Goal: Transaction & Acquisition: Purchase product/service

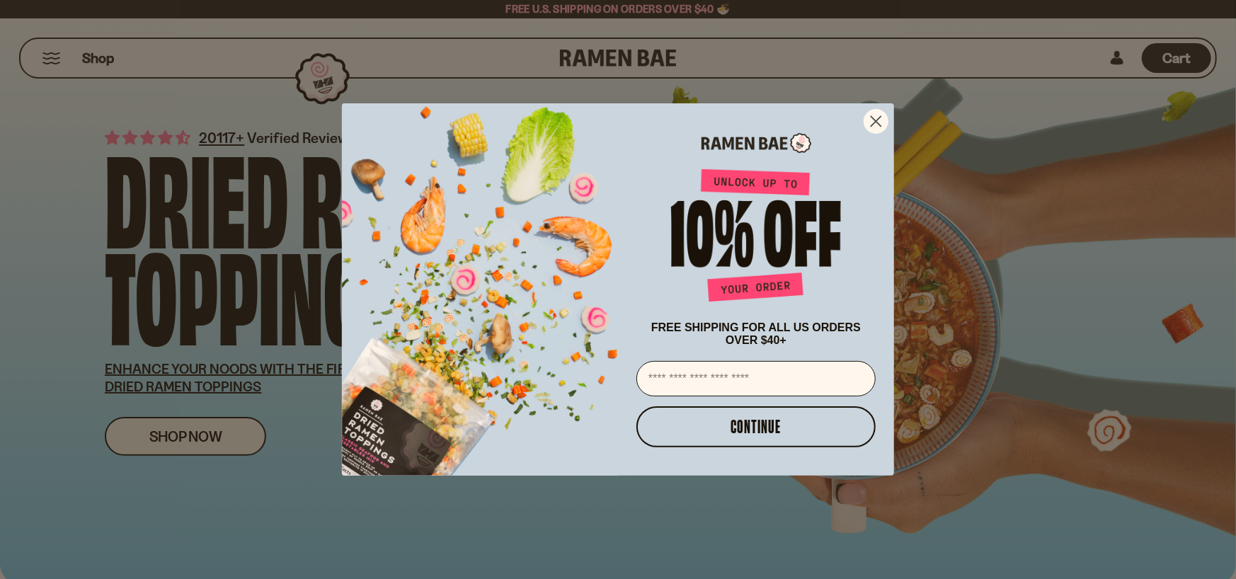
click at [864, 122] on icon "Close dialog" at bounding box center [876, 121] width 25 height 25
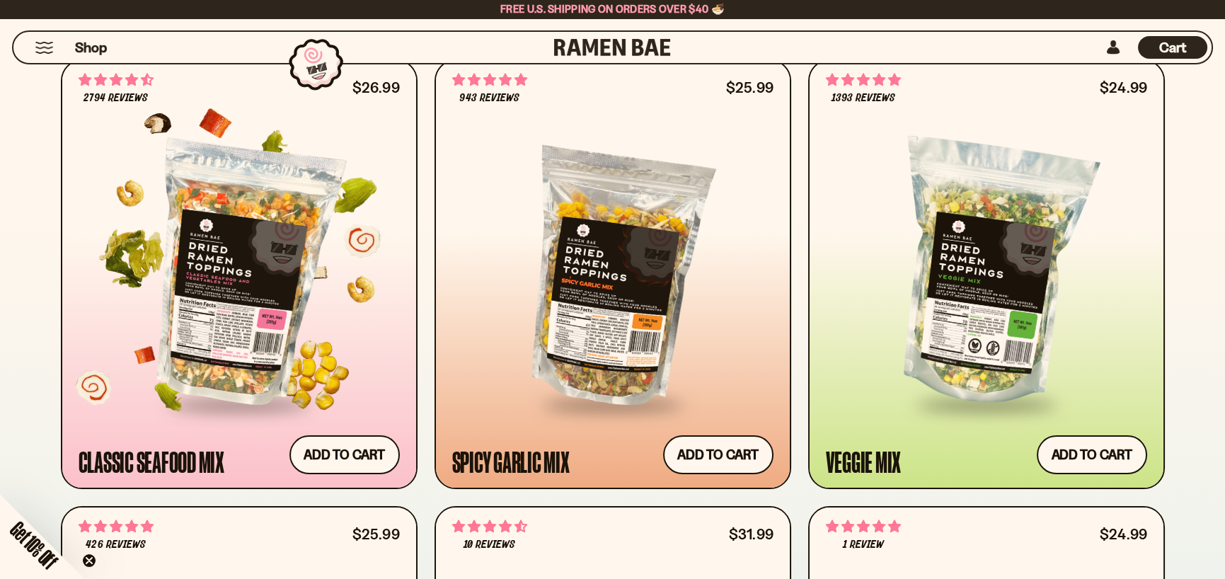
scroll to position [708, 0]
click at [244, 280] on div at bounding box center [239, 273] width 321 height 258
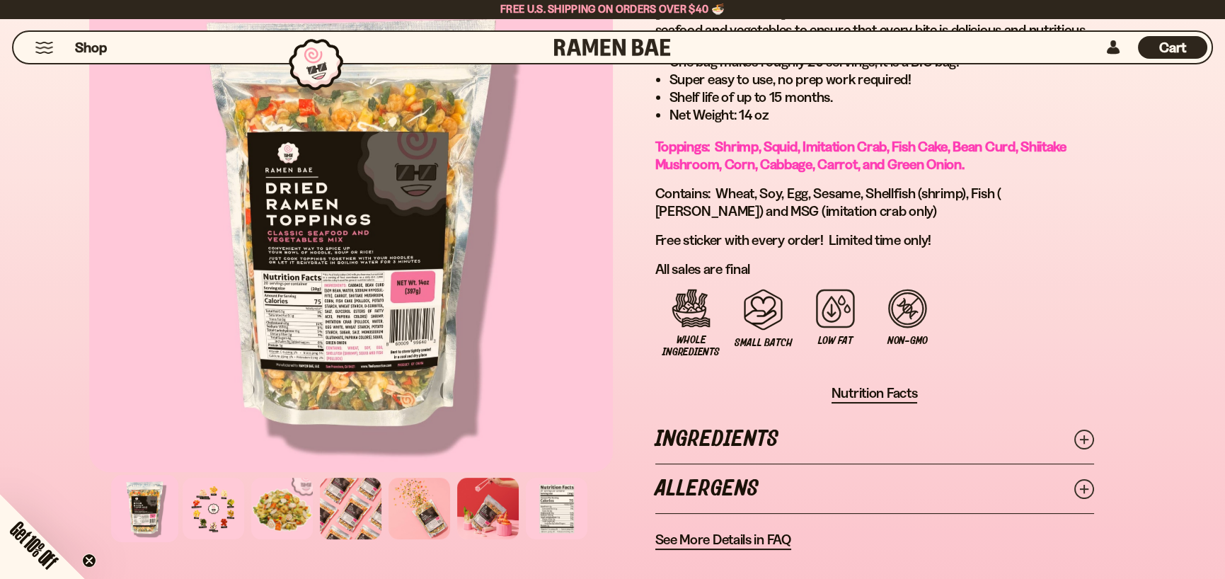
scroll to position [708, 0]
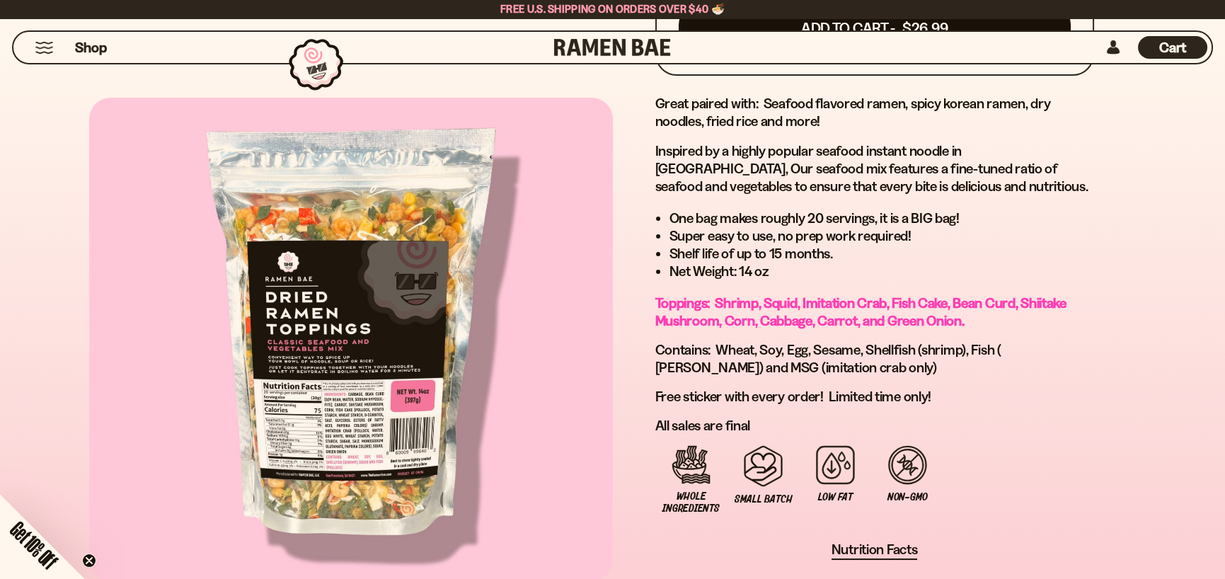
click at [336, 316] on div at bounding box center [351, 339] width 524 height 483
click at [348, 417] on div at bounding box center [351, 339] width 524 height 483
click at [297, 212] on div at bounding box center [351, 339] width 524 height 483
click at [368, 278] on div at bounding box center [351, 339] width 524 height 483
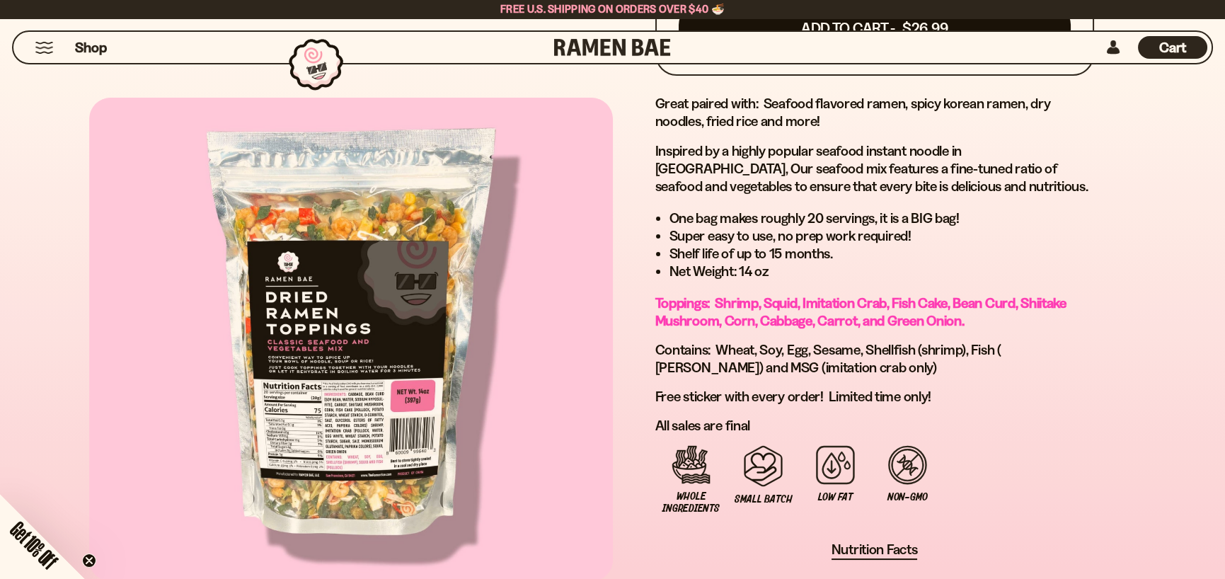
click at [368, 278] on div at bounding box center [351, 339] width 524 height 483
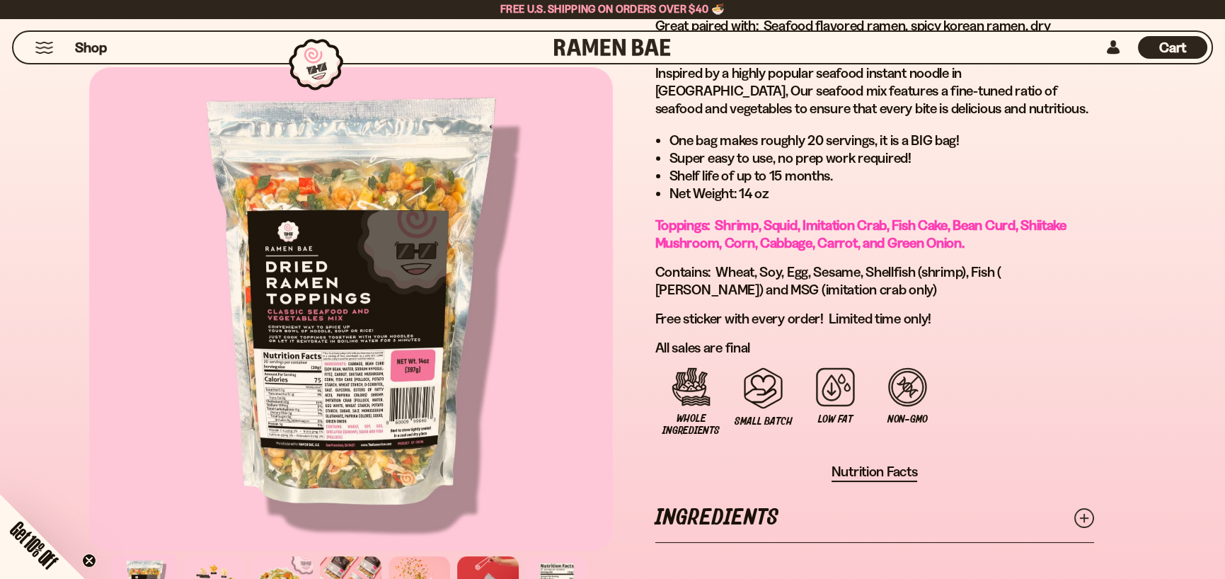
scroll to position [991, 0]
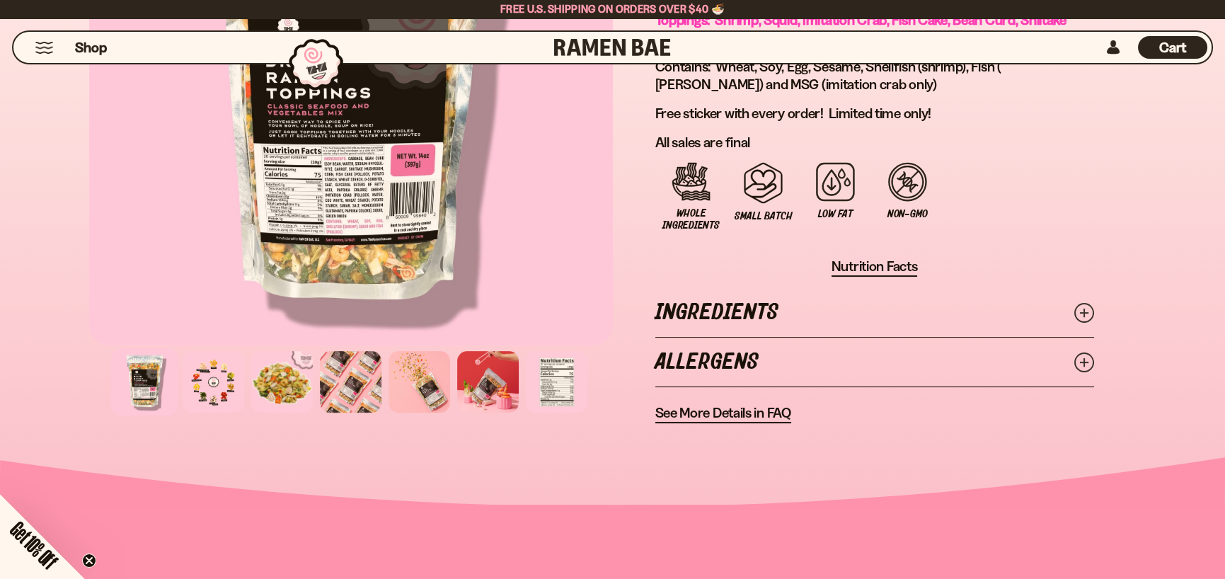
click at [1083, 311] on line at bounding box center [1083, 312] width 7 height 7
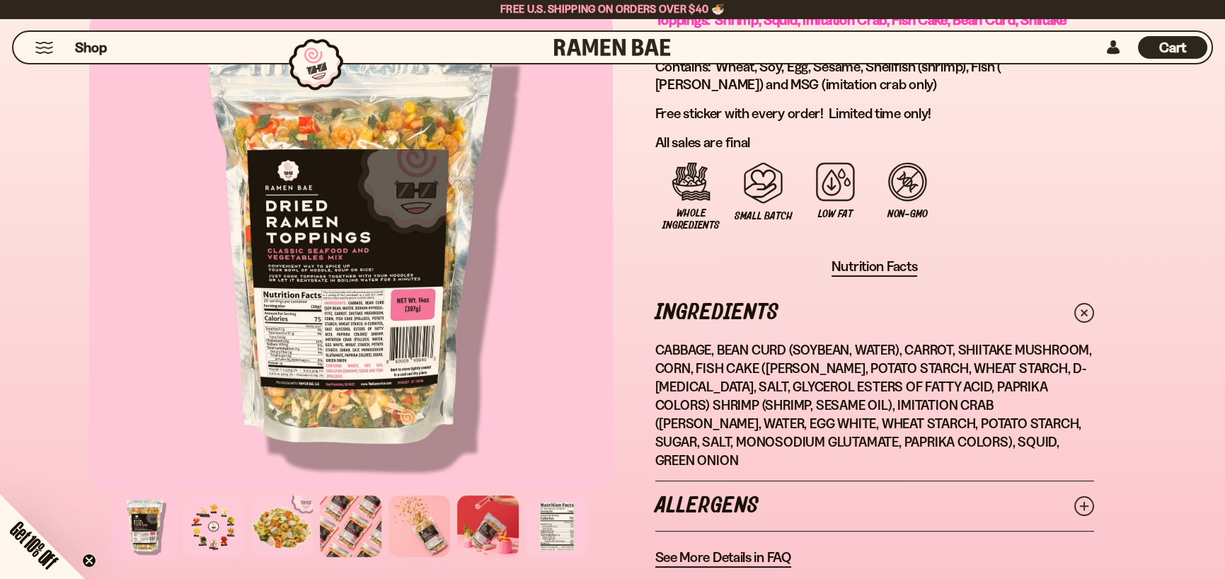
click at [37, 48] on button "Mobile Menu Trigger" at bounding box center [44, 48] width 19 height 12
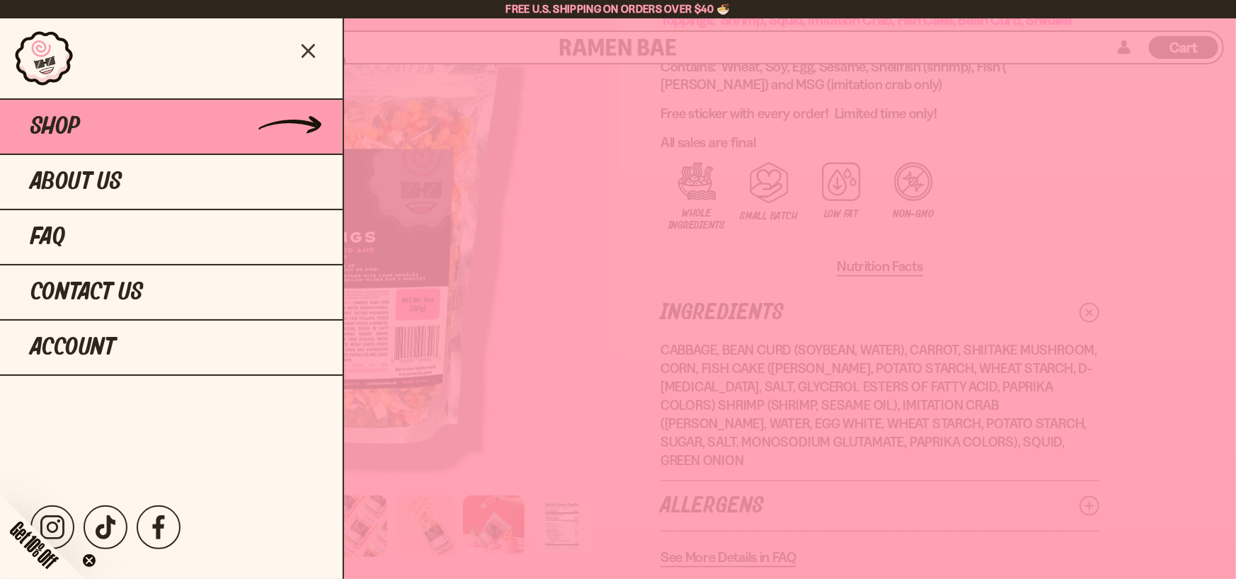
click at [82, 122] on link "Shop" at bounding box center [171, 125] width 343 height 55
